Goal: Information Seeking & Learning: Learn about a topic

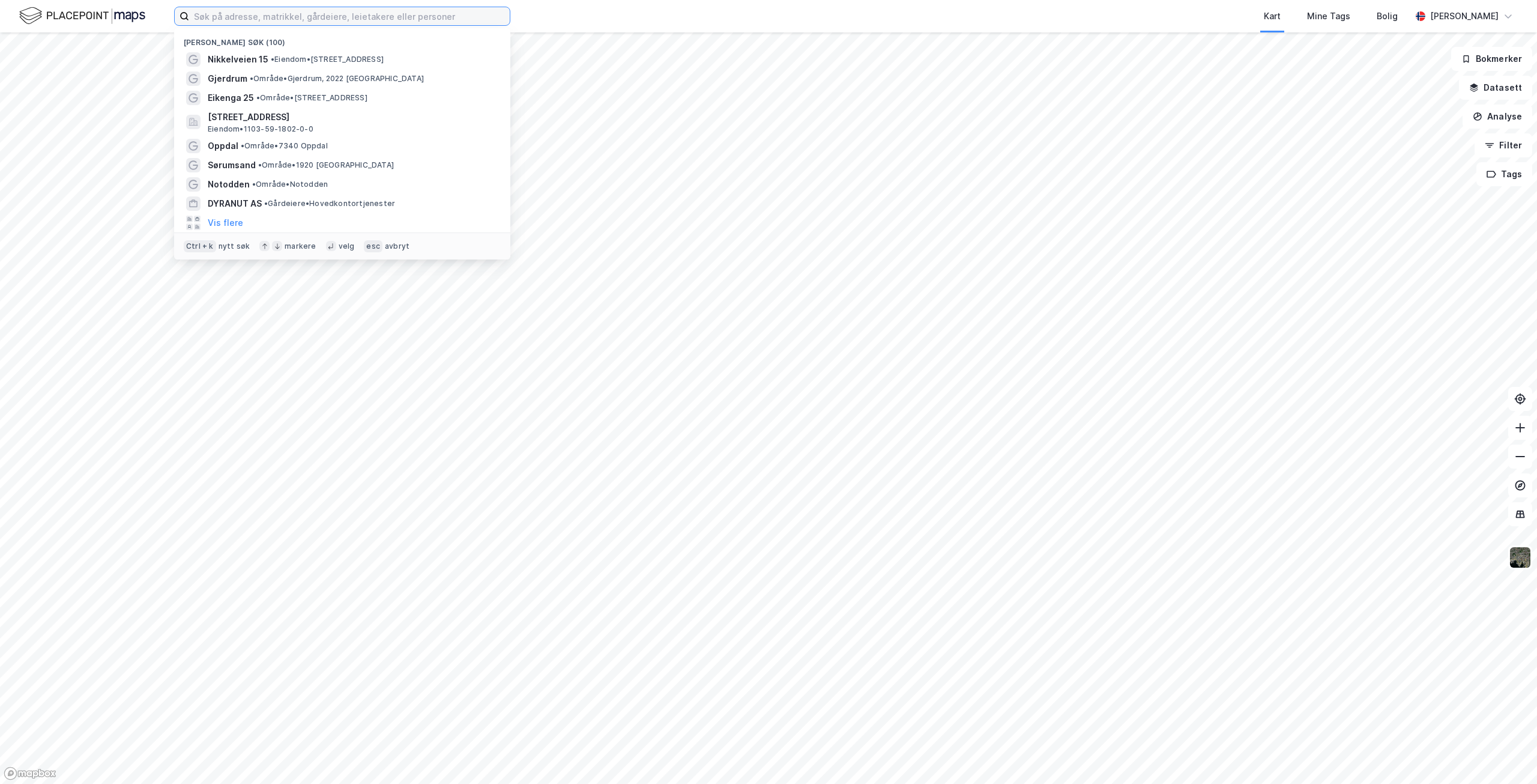
click at [373, 18] on input at bounding box center [349, 16] width 321 height 18
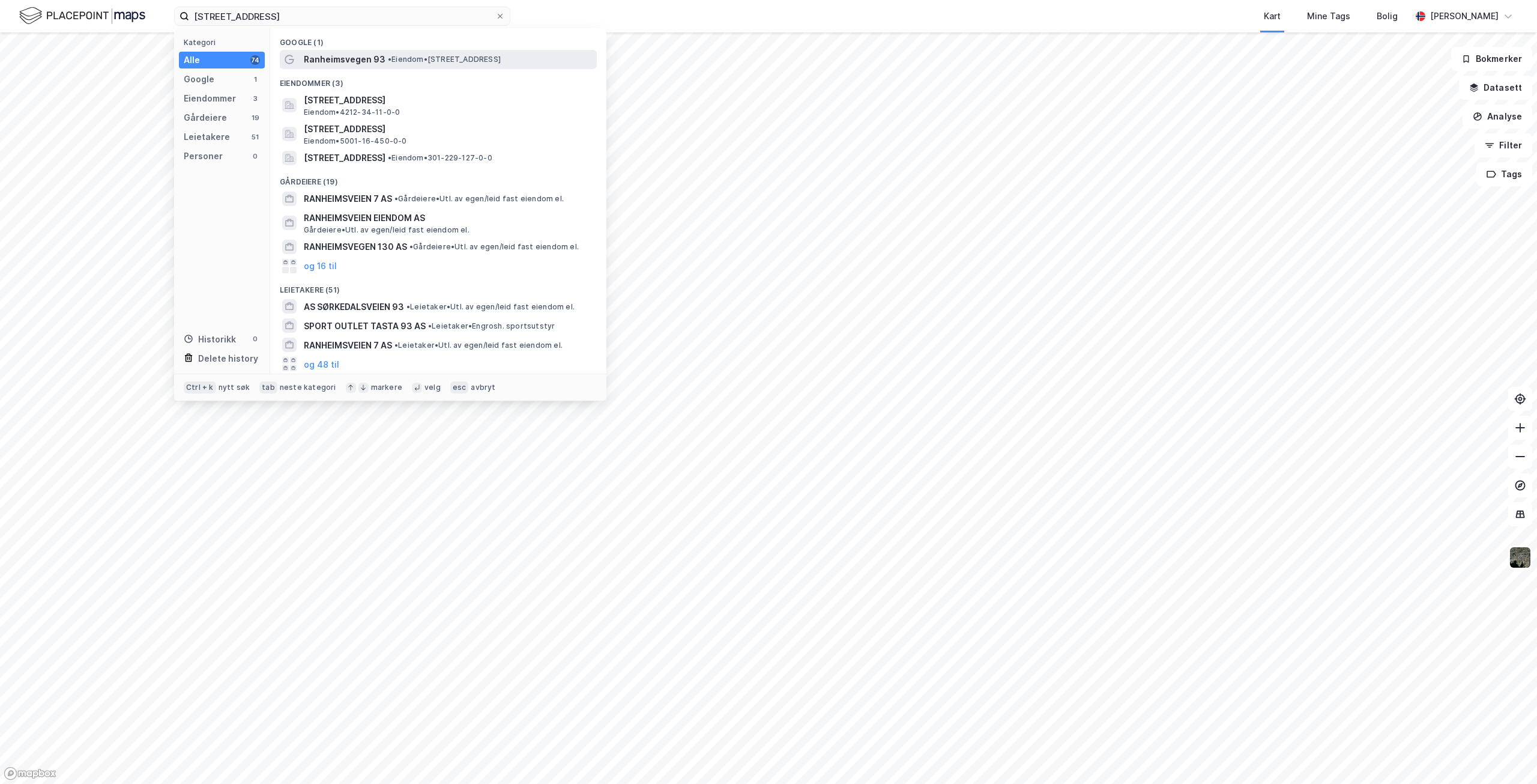
click at [335, 56] on span "Ranheimsvegen 93" at bounding box center [345, 59] width 81 height 15
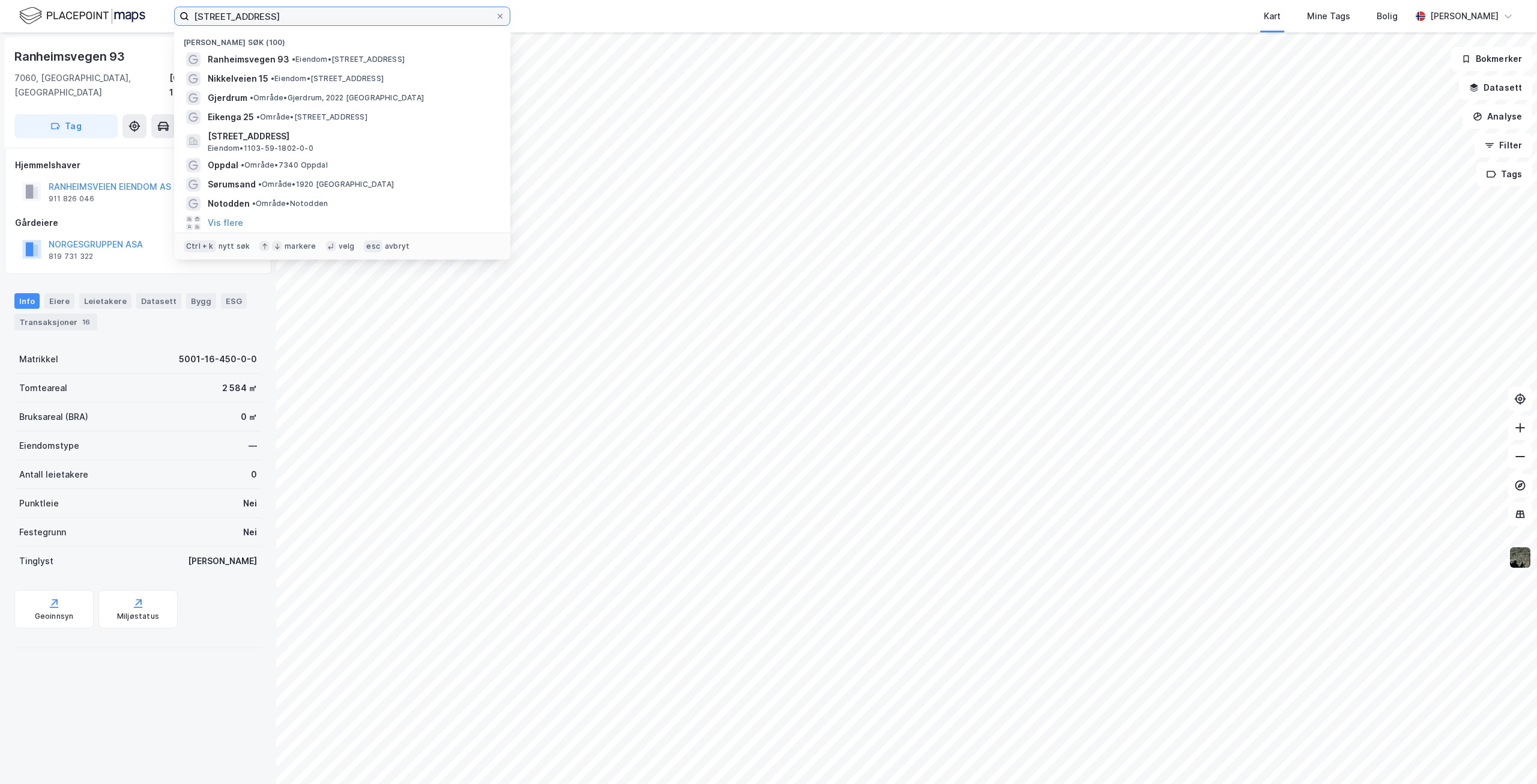
click at [315, 16] on input "[STREET_ADDRESS]" at bounding box center [342, 16] width 306 height 18
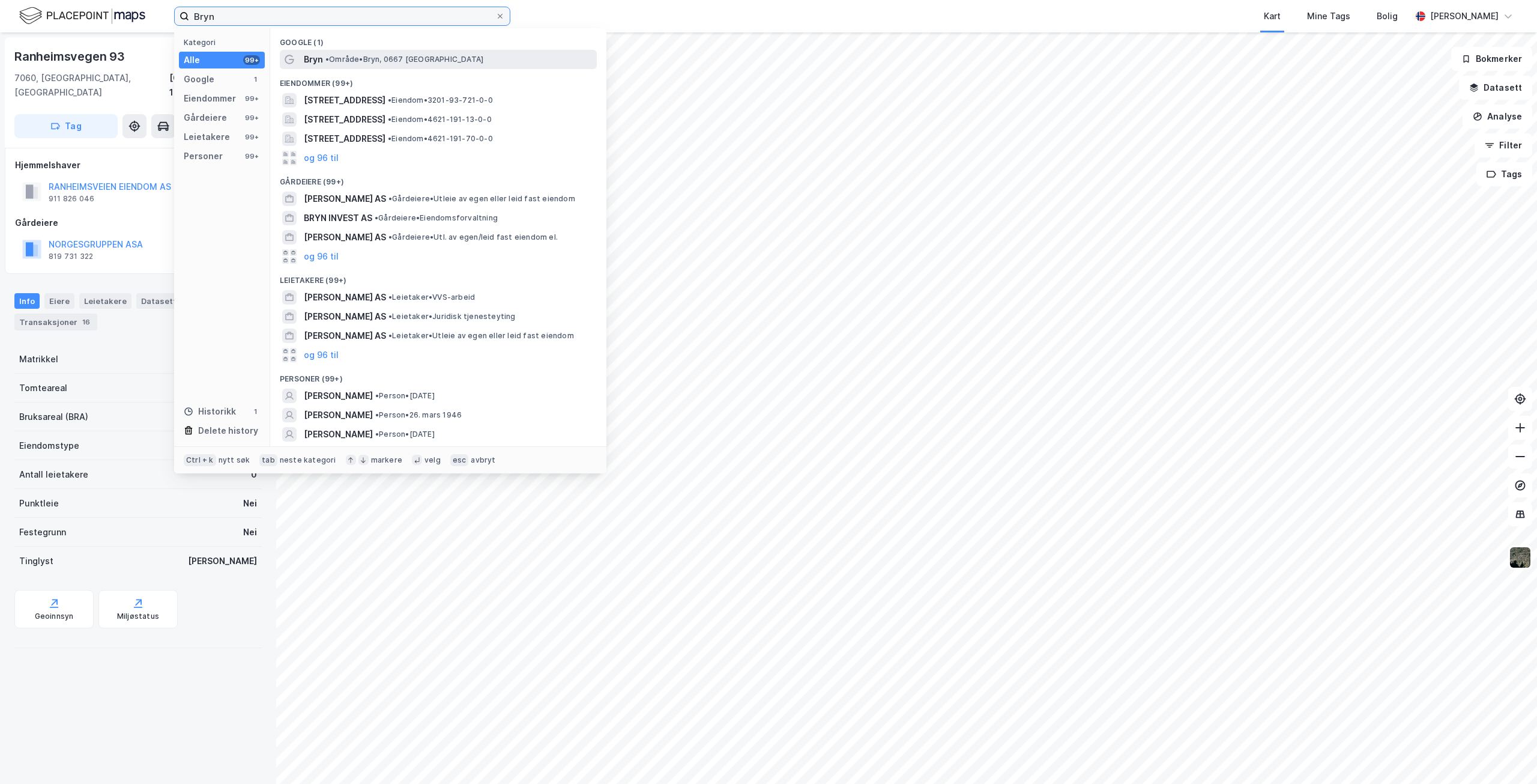
type input "Bryn"
click at [329, 62] on span "•" at bounding box center [328, 58] width 4 height 9
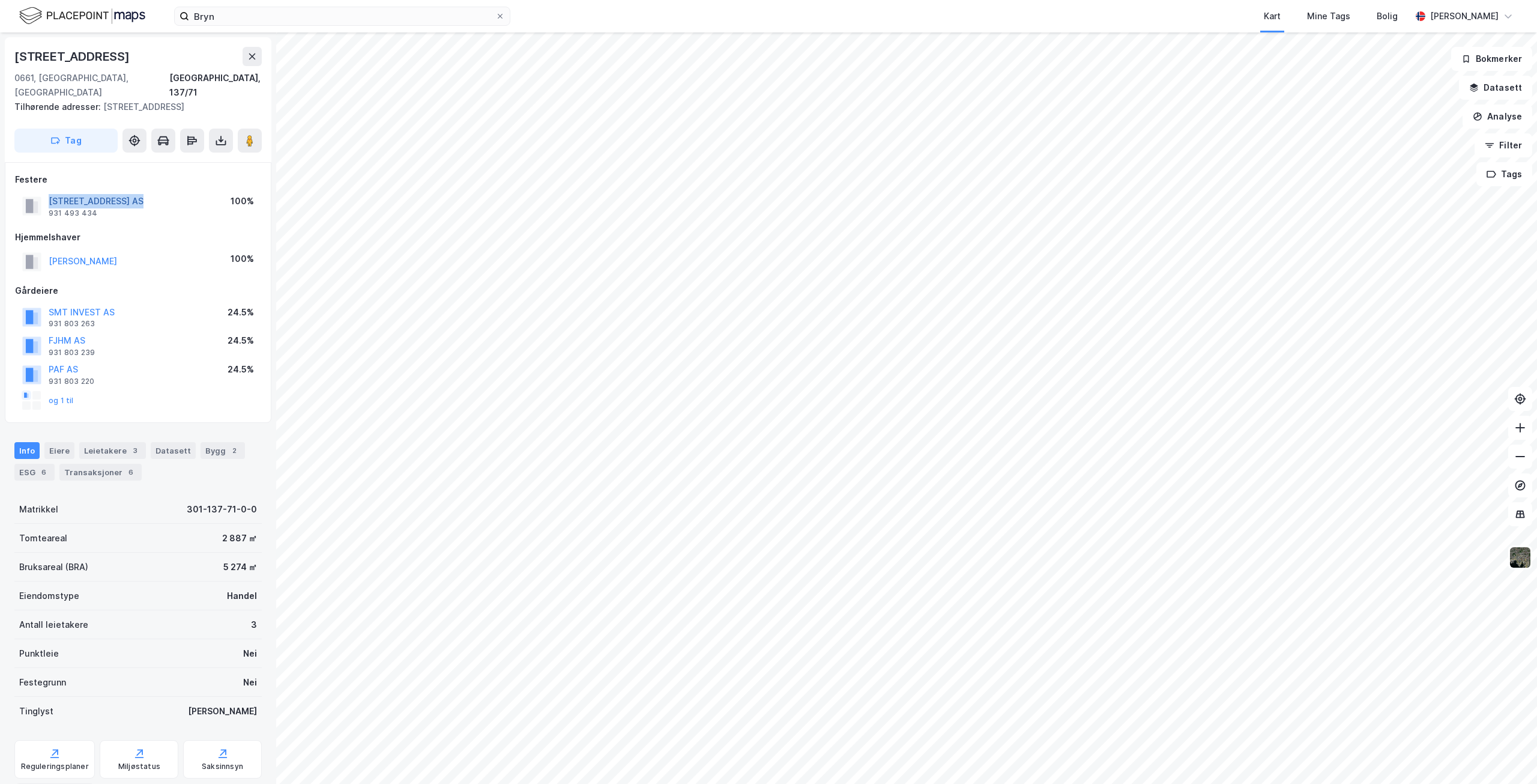
drag, startPoint x: 46, startPoint y: 185, endPoint x: 142, endPoint y: 186, distance: 96.0
click at [142, 194] on div "ØSTENSJØVEIEN 12 AS 931 493 434" at bounding box center [82, 205] width 121 height 24
copy button "[STREET_ADDRESS] AS"
